Goal: Task Accomplishment & Management: Manage account settings

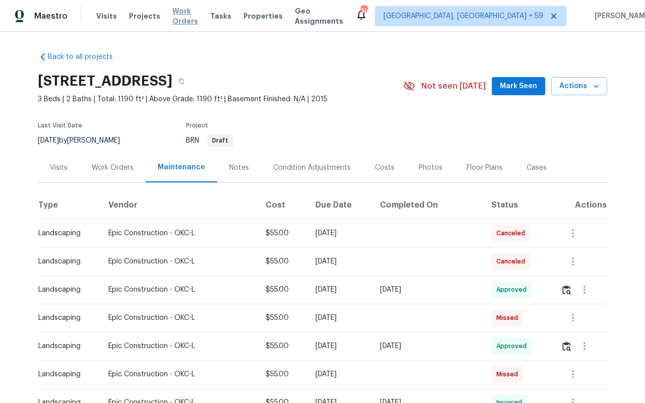
click at [184, 15] on span "Work Orders" at bounding box center [185, 16] width 26 height 20
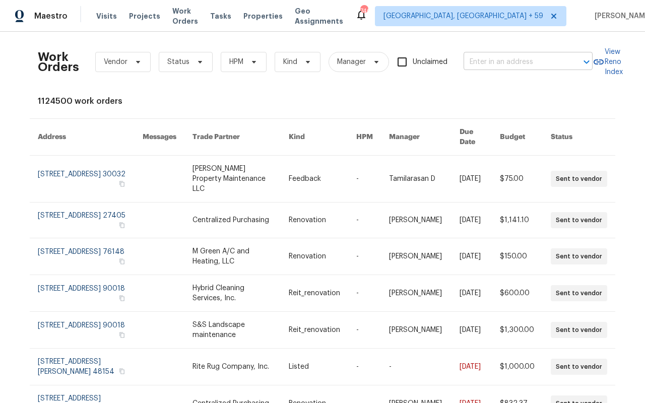
click at [507, 63] on input "text" at bounding box center [514, 62] width 101 height 16
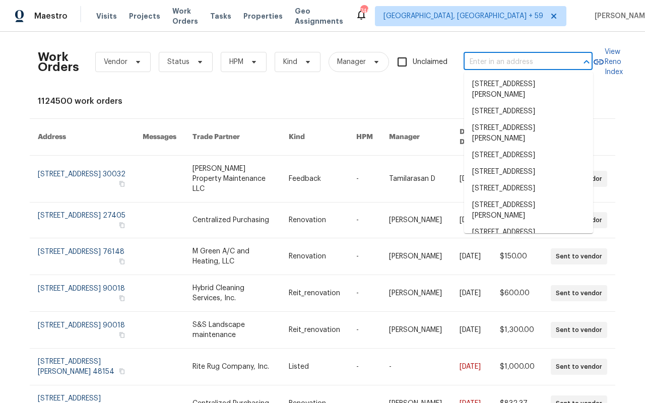
paste input "[STREET_ADDRESS][PERSON_NAME]"
type input "[STREET_ADDRESS][PERSON_NAME]"
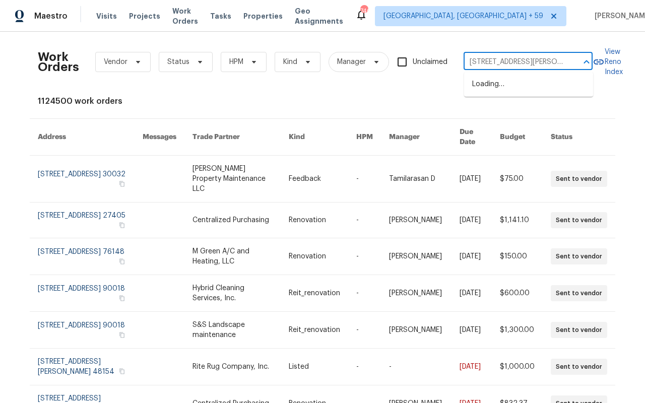
scroll to position [0, 35]
click at [504, 97] on li "[STREET_ADDRESS][PERSON_NAME]" at bounding box center [528, 89] width 129 height 27
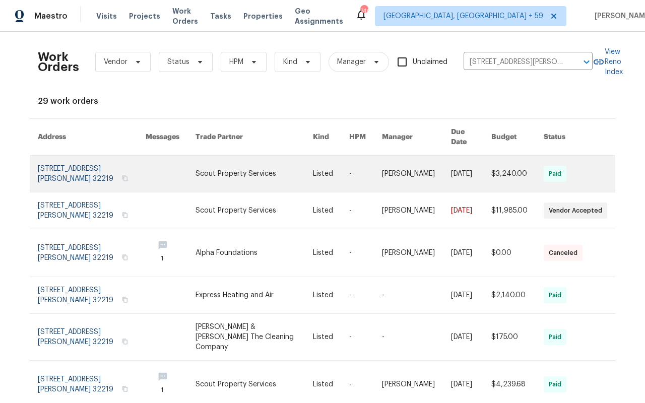
click at [49, 166] on link at bounding box center [92, 174] width 108 height 36
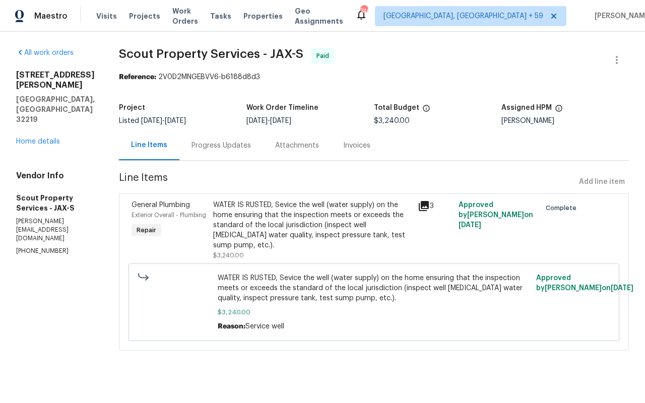
click at [43, 117] on div "All work orders [STREET_ADDRESS][PERSON_NAME] Home details Vendor Info Scout Pr…" at bounding box center [55, 152] width 79 height 208
click at [42, 138] on link "Home details" at bounding box center [38, 141] width 44 height 7
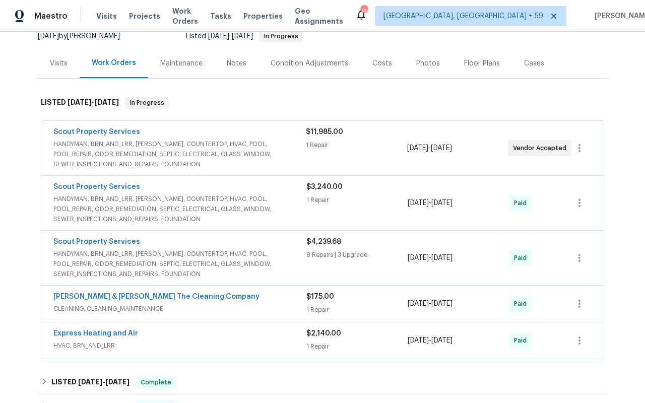
scroll to position [105, 0]
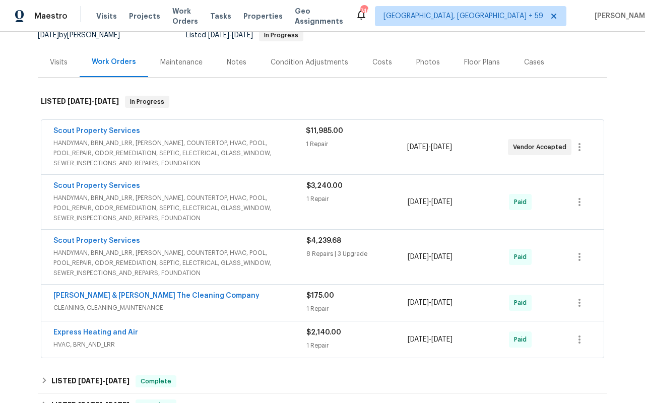
click at [208, 156] on span "HANDYMAN, BRN_AND_LRR, [PERSON_NAME], COUNTERTOP, HVAC, POOL, POOL_REPAIR, ODOR…" at bounding box center [179, 153] width 253 height 30
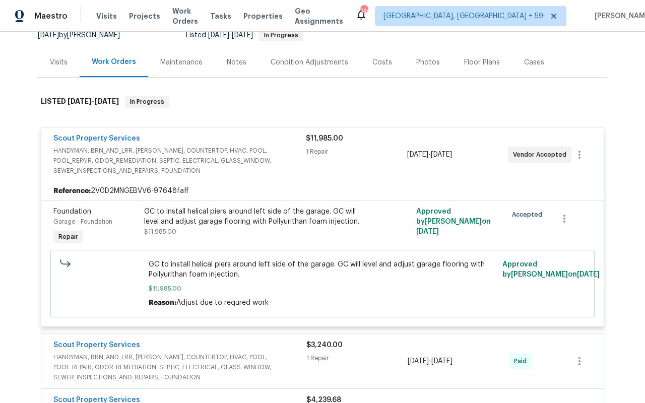
click at [120, 133] on div "Scout Property Services HANDYMAN, BRN_AND_LRR, [PERSON_NAME], COUNTERTOP, HVAC,…" at bounding box center [322, 155] width 563 height 54
click at [118, 139] on link "Scout Property Services" at bounding box center [96, 138] width 87 height 7
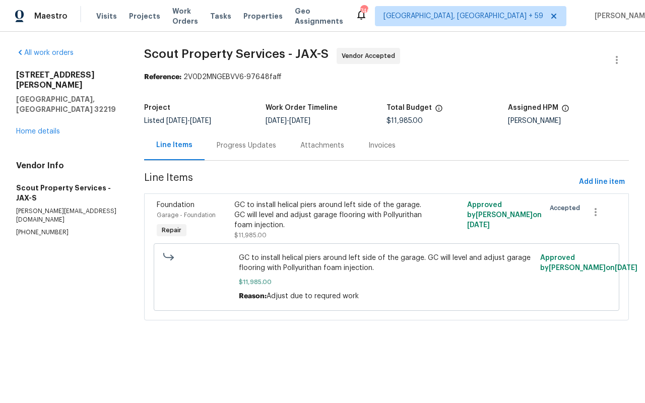
click at [220, 159] on div "Progress Updates" at bounding box center [247, 146] width 84 height 30
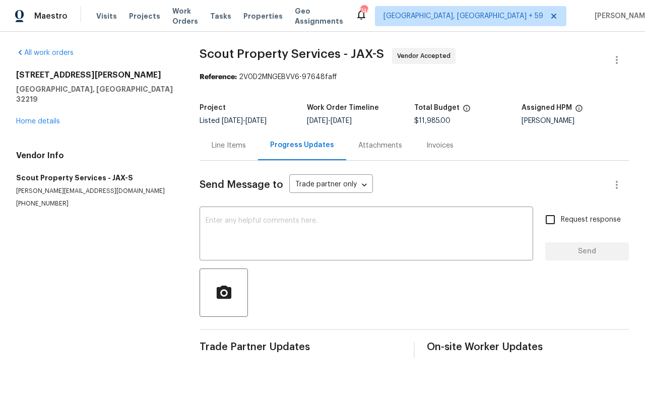
click at [231, 133] on div "Line Items" at bounding box center [229, 146] width 58 height 30
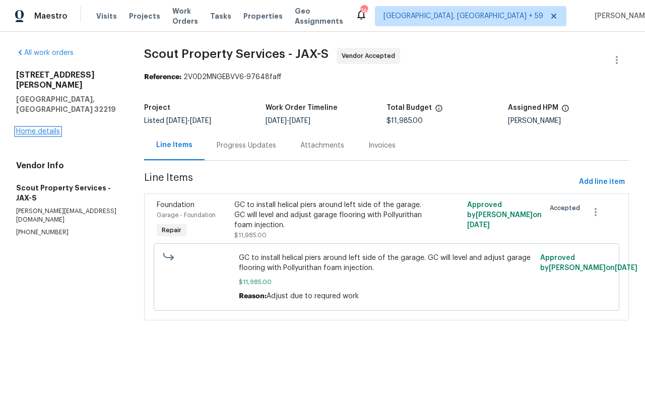
click at [23, 128] on link "Home details" at bounding box center [38, 131] width 44 height 7
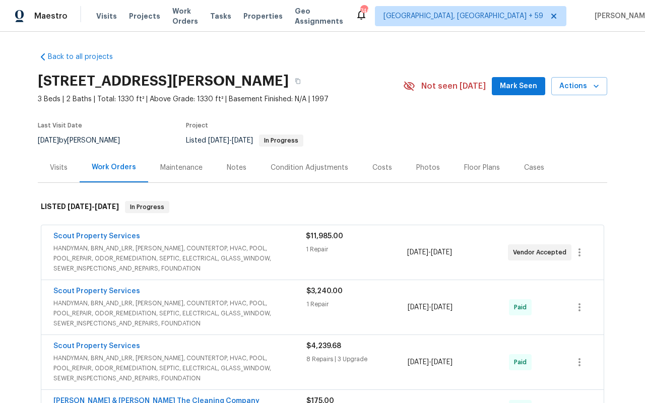
click at [61, 175] on div "Visits" at bounding box center [59, 168] width 42 height 30
